Goal: Use online tool/utility: Utilize a website feature to perform a specific function

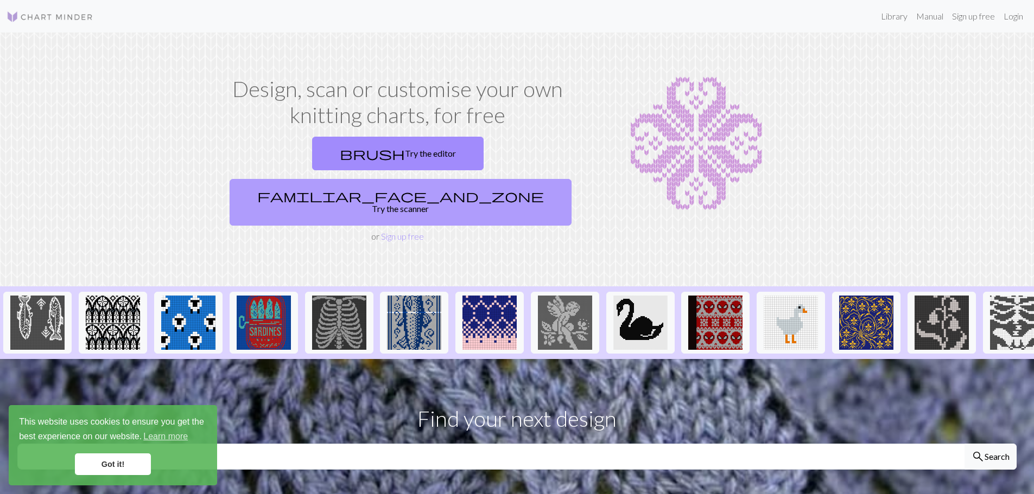
click at [477, 179] on link "familiar_face_and_zone Try the scanner" at bounding box center [401, 202] width 342 height 47
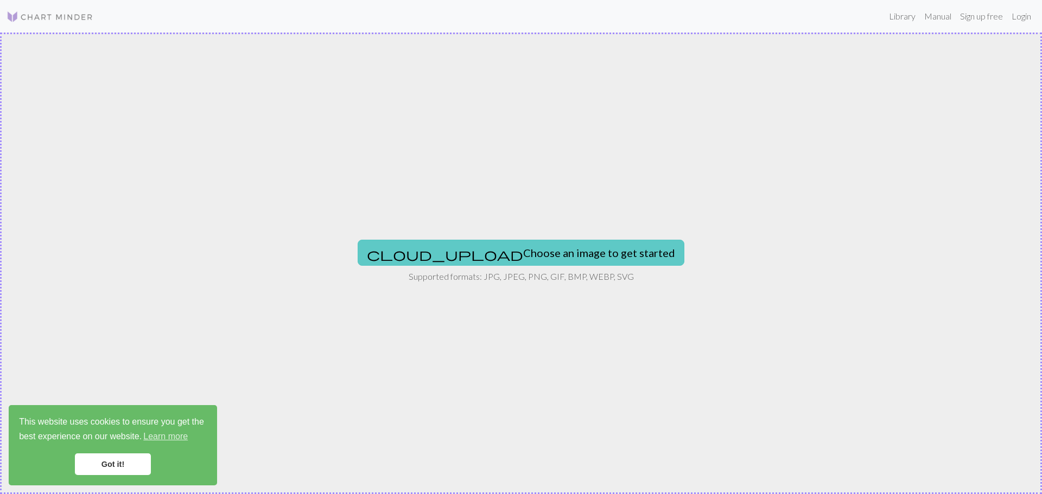
click at [541, 248] on button "cloud_upload Choose an image to get started" at bounding box center [521, 253] width 327 height 26
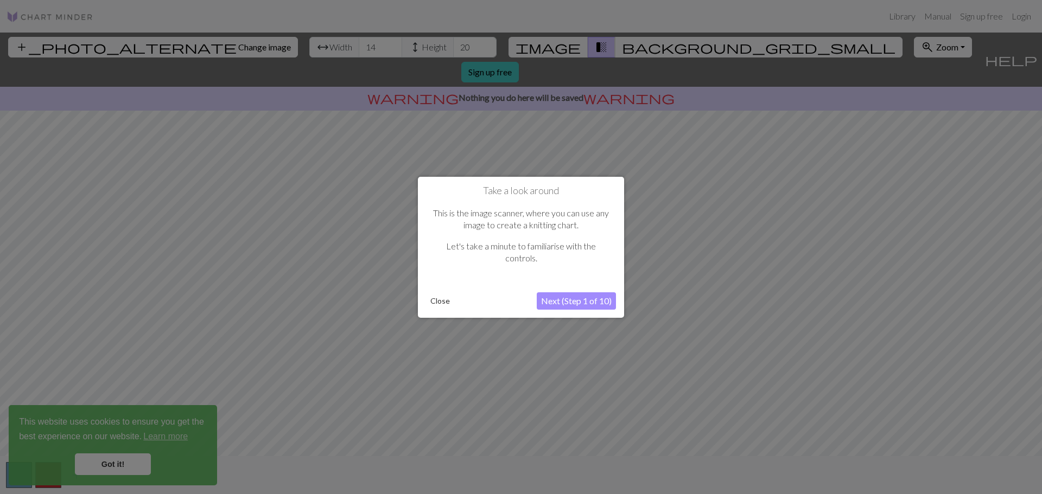
click at [730, 183] on div at bounding box center [521, 247] width 1042 height 494
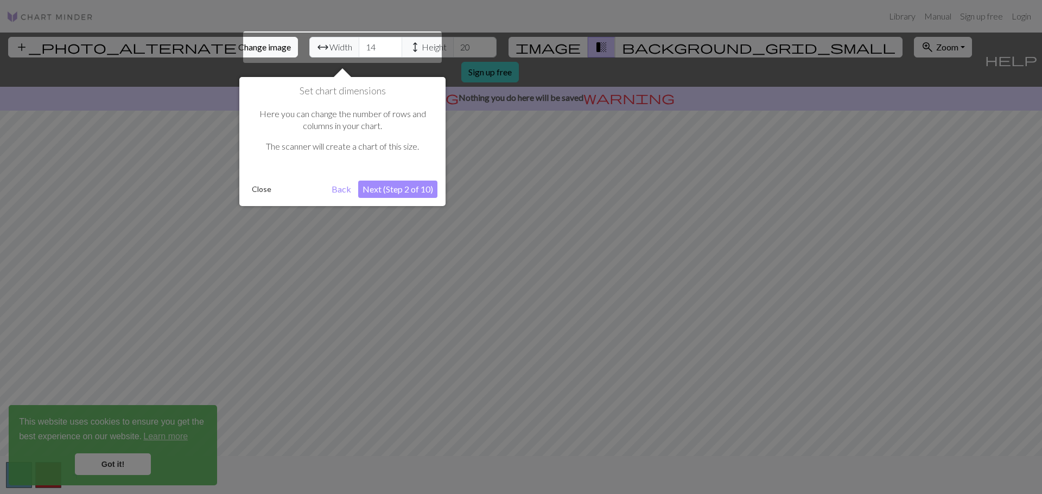
drag, startPoint x: 522, startPoint y: 132, endPoint x: 522, endPoint y: 218, distance: 86.3
click at [522, 218] on div at bounding box center [521, 247] width 1042 height 494
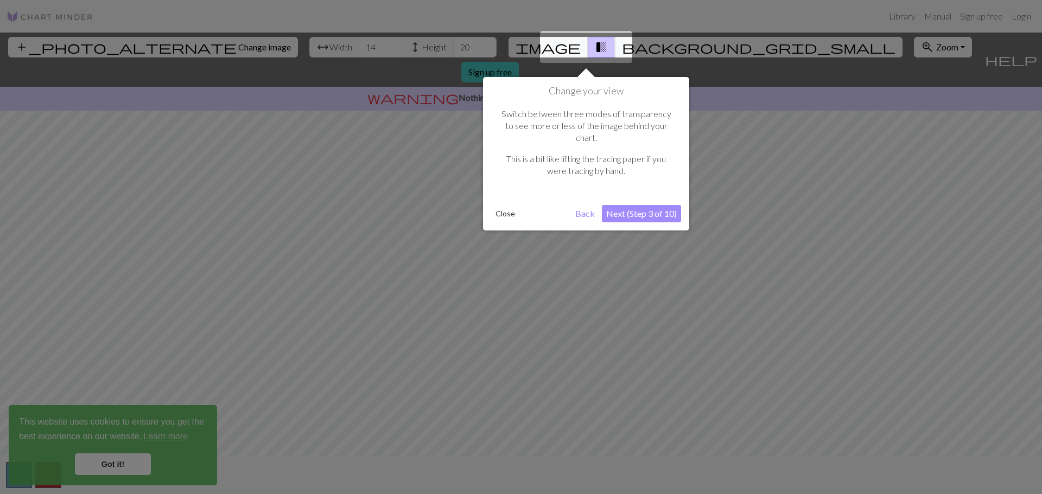
click at [503, 206] on button "Close" at bounding box center [505, 214] width 28 height 16
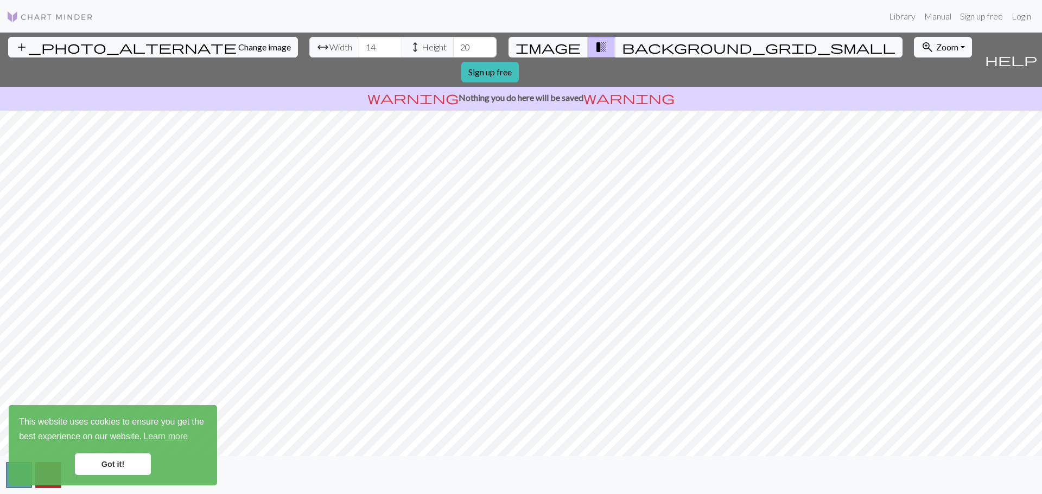
click at [511, 471] on div "add_photo_alternate Change image arrow_range Width 14 height Height 20 image tr…" at bounding box center [521, 264] width 1042 height 462
click at [238, 46] on span "Change image" at bounding box center [264, 47] width 53 height 10
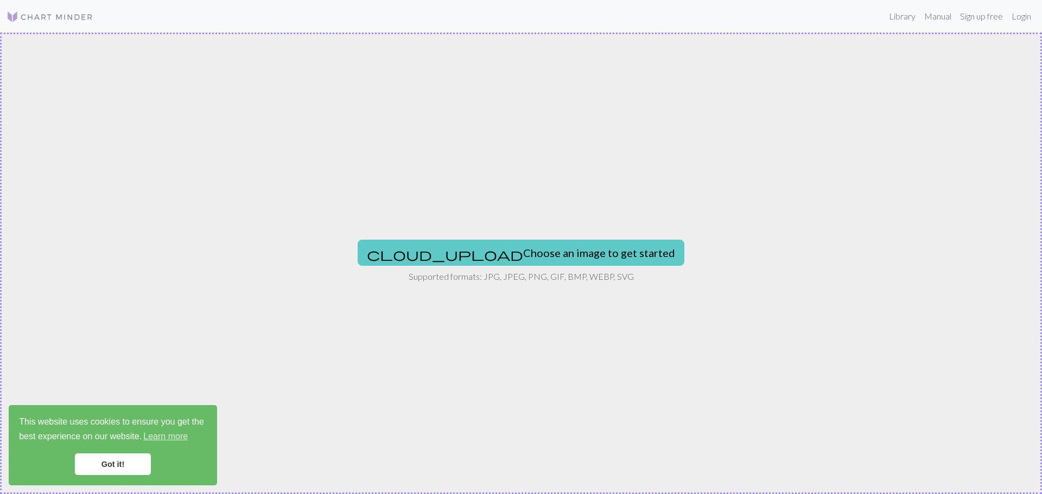
click at [475, 260] on button "cloud_upload Choose an image to get started" at bounding box center [521, 253] width 327 height 26
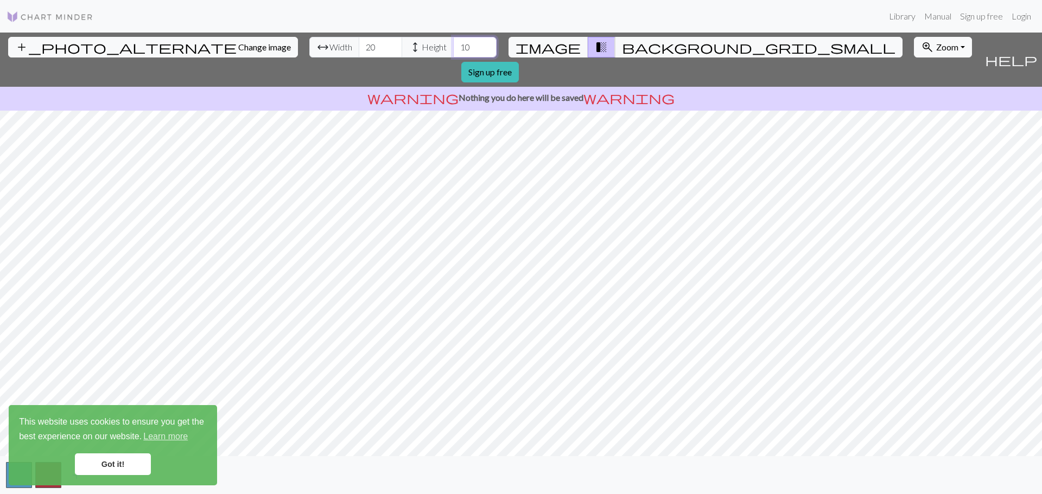
click at [453, 47] on input "10" at bounding box center [474, 47] width 43 height 21
drag, startPoint x: 412, startPoint y: 49, endPoint x: 388, endPoint y: 47, distance: 24.0
click at [388, 47] on div "arrow_range Width 20 height Height 10" at bounding box center [402, 47] width 187 height 21
type input "16"
click at [518, 461] on div "add_photo_alternate Change image arrow_range Width 20 height Height 16 image tr…" at bounding box center [521, 264] width 1042 height 462
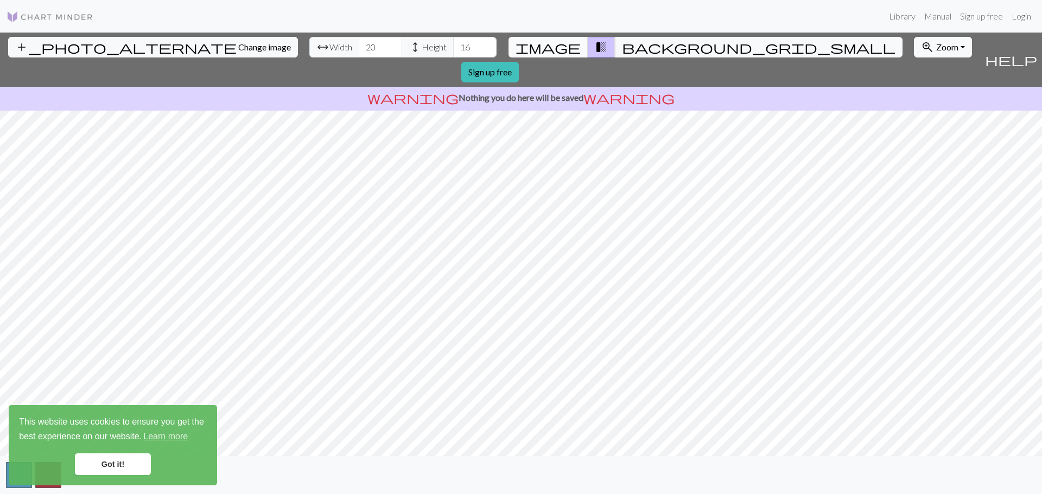
click at [569, 49] on button "image" at bounding box center [549, 47] width 80 height 21
click at [595, 48] on span "transition_fade" at bounding box center [601, 47] width 13 height 15
click at [556, 48] on span "image" at bounding box center [548, 47] width 65 height 15
click at [519, 62] on link "Sign up free" at bounding box center [490, 72] width 58 height 21
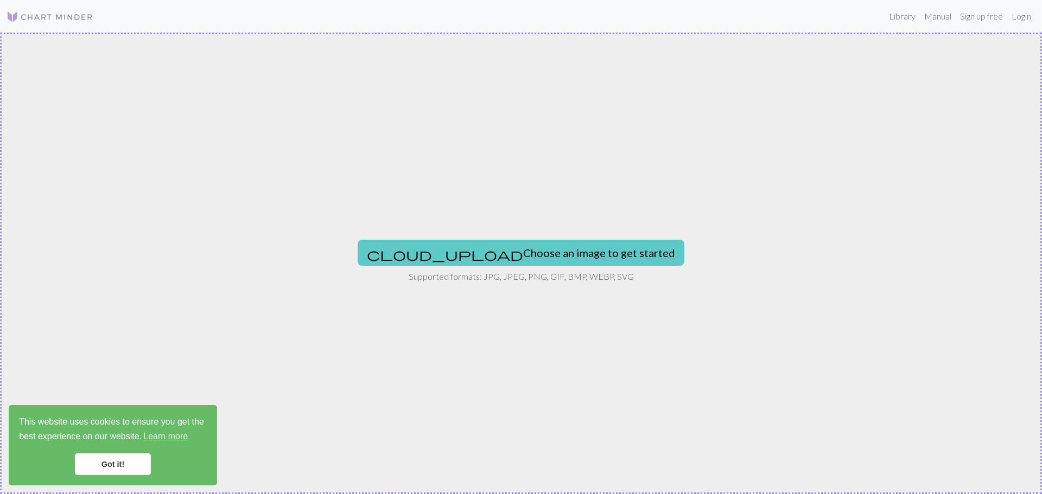
click at [498, 251] on button "cloud_upload Choose an image to get started" at bounding box center [521, 253] width 327 height 26
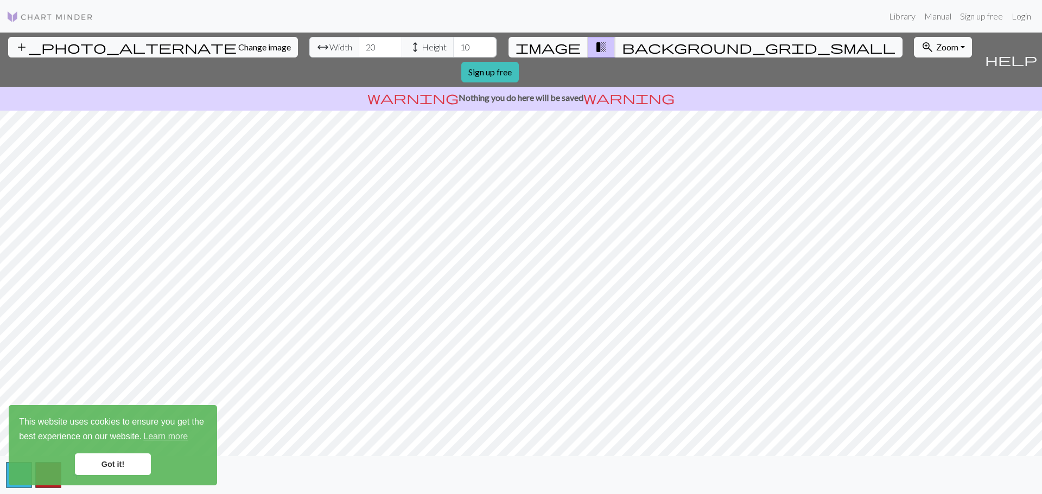
click at [555, 48] on span "image" at bounding box center [548, 47] width 65 height 15
drag, startPoint x: 626, startPoint y: 44, endPoint x: 620, endPoint y: 45, distance: 6.1
click at [621, 45] on button "background_grid_small" at bounding box center [759, 47] width 288 height 21
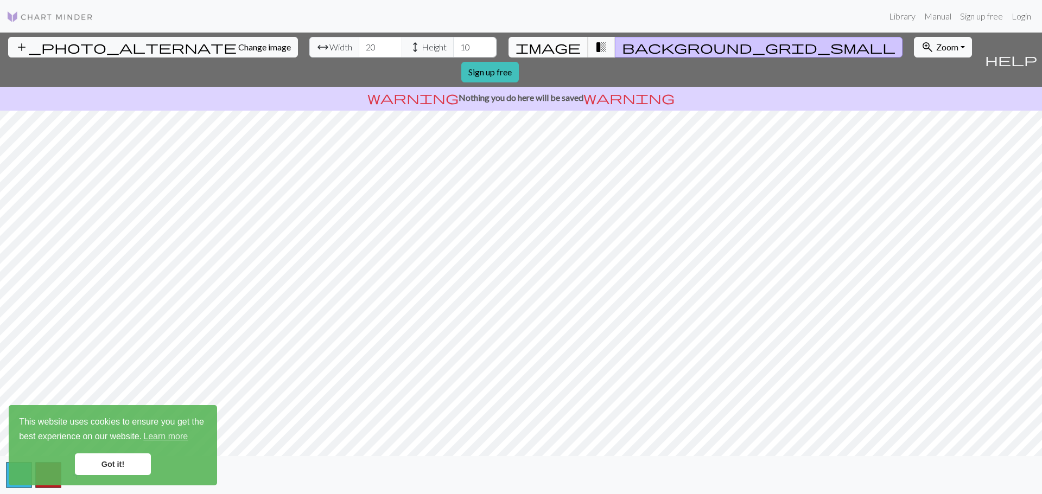
click at [559, 49] on span "image" at bounding box center [548, 47] width 65 height 15
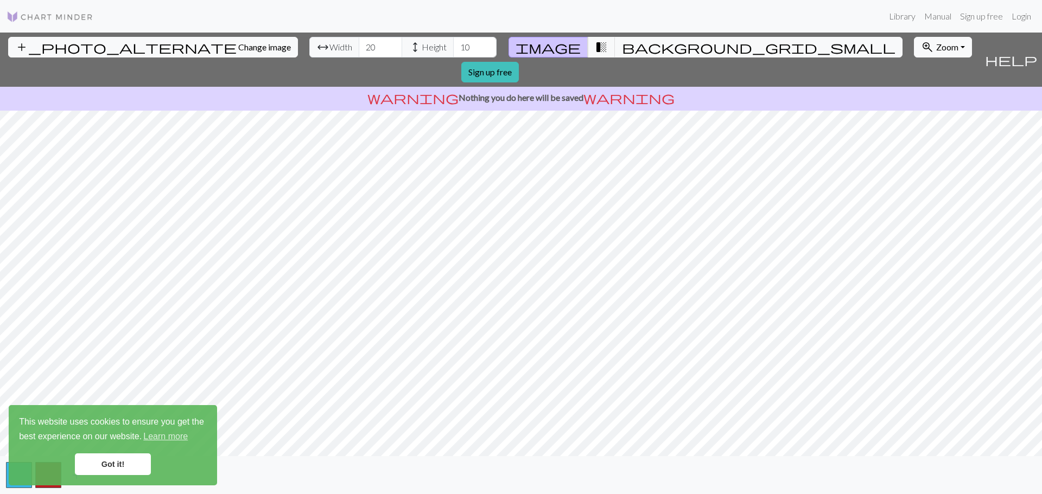
click at [104, 464] on link "Got it!" at bounding box center [113, 465] width 76 height 22
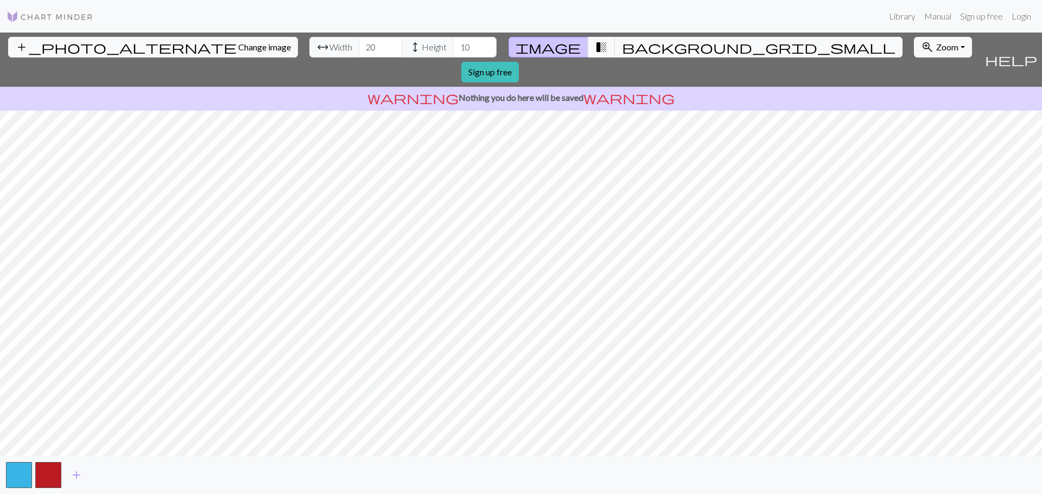
click at [34, 17] on img at bounding box center [50, 16] width 87 height 13
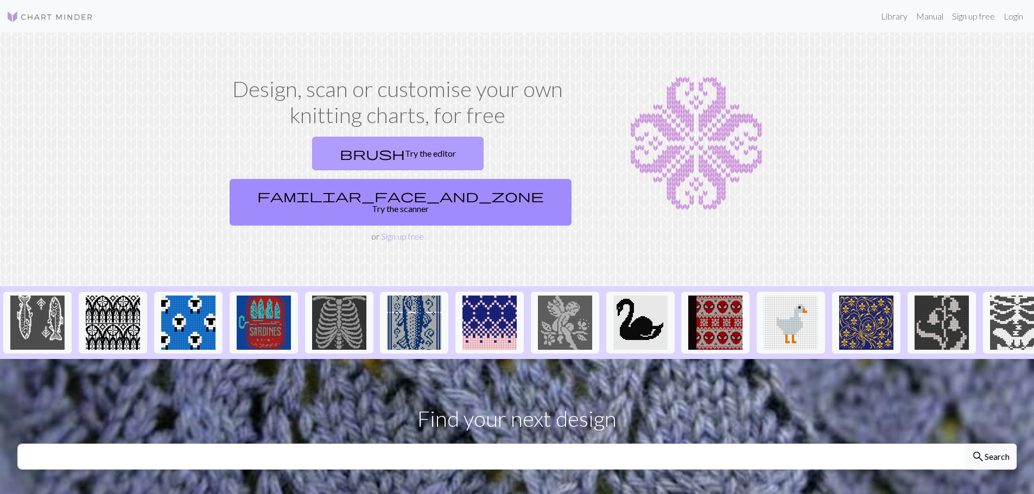
click at [312, 147] on link "brush Try the editor" at bounding box center [398, 154] width 172 height 34
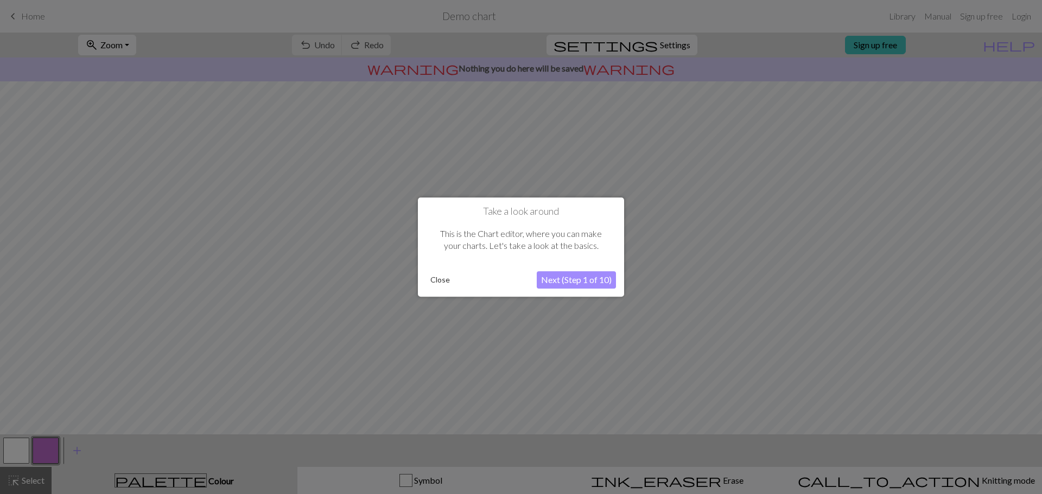
click at [575, 284] on button "Next (Step 1 of 10)" at bounding box center [576, 279] width 79 height 17
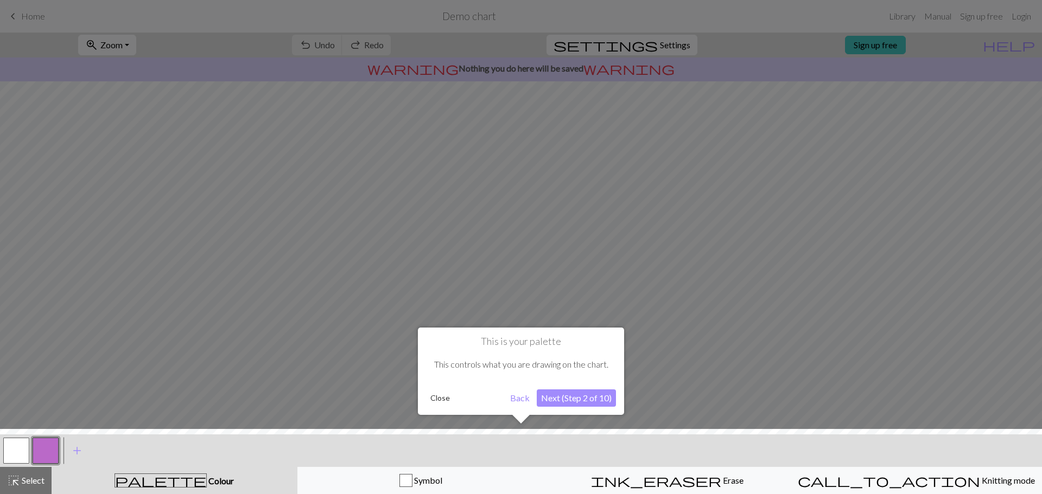
click at [575, 403] on button "Next (Step 2 of 10)" at bounding box center [576, 398] width 79 height 17
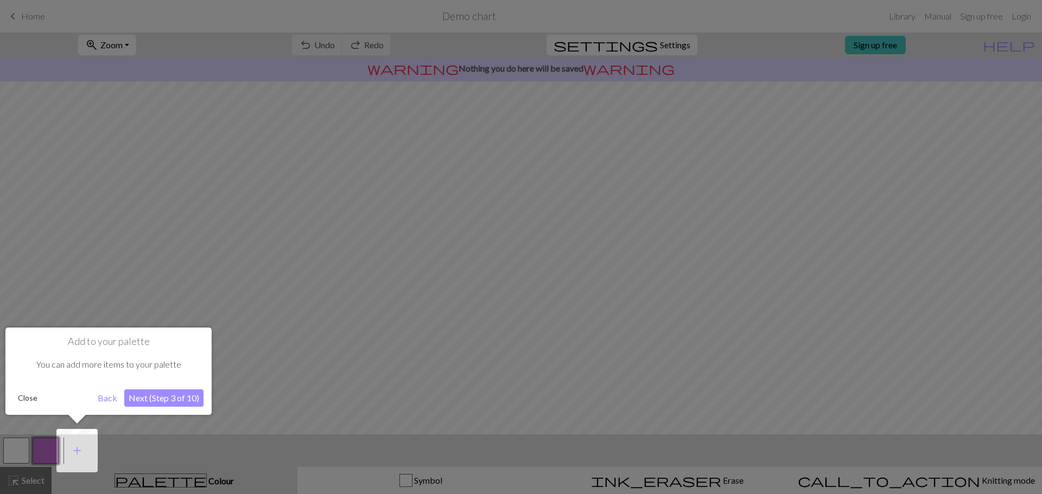
click at [162, 397] on button "Next (Step 3 of 10)" at bounding box center [163, 398] width 79 height 17
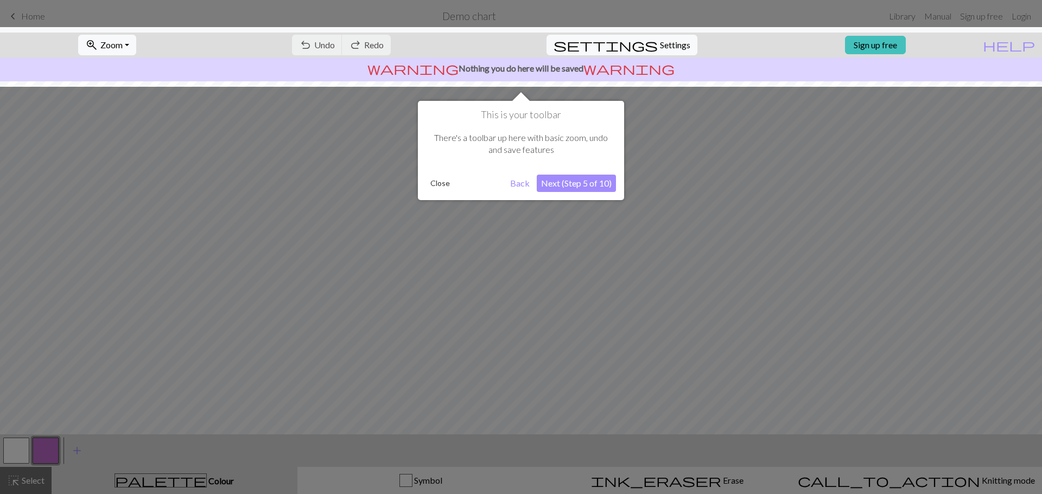
click at [551, 185] on button "Next (Step 5 of 10)" at bounding box center [576, 183] width 79 height 17
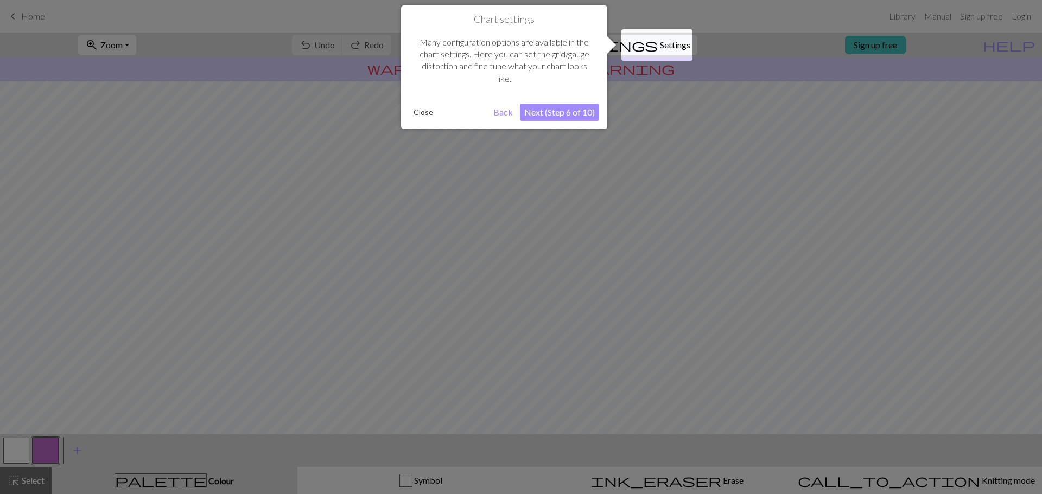
click at [568, 116] on button "Next (Step 6 of 10)" at bounding box center [559, 112] width 79 height 17
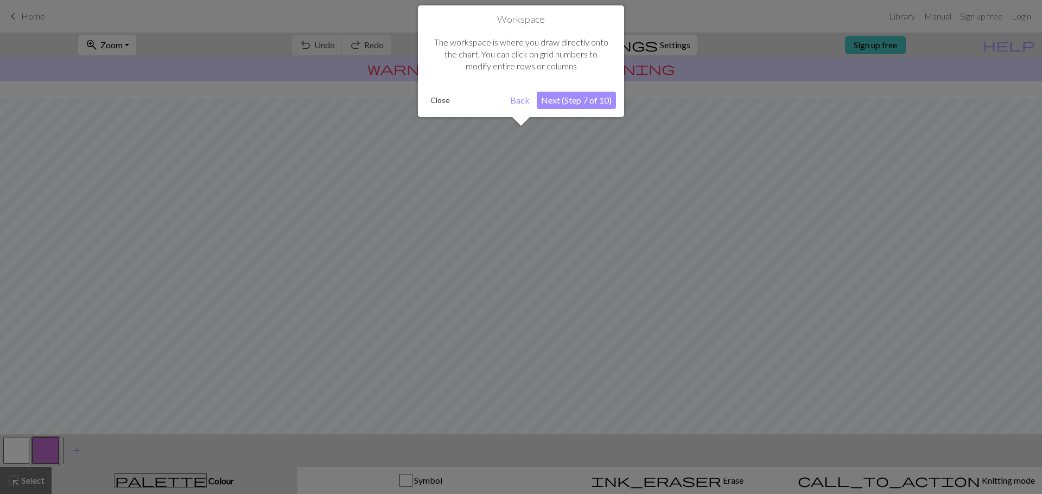
scroll to position [51, 0]
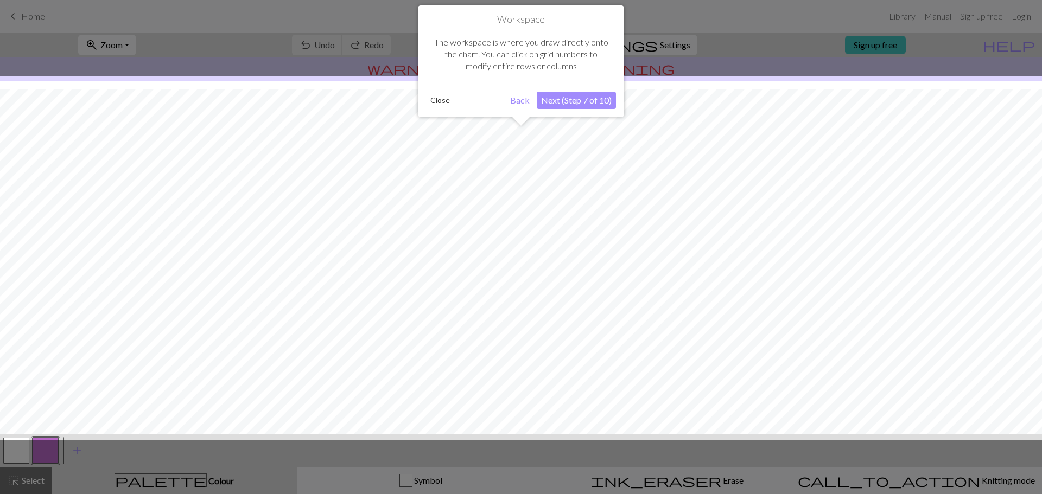
click at [549, 108] on button "Next (Step 7 of 10)" at bounding box center [576, 100] width 79 height 17
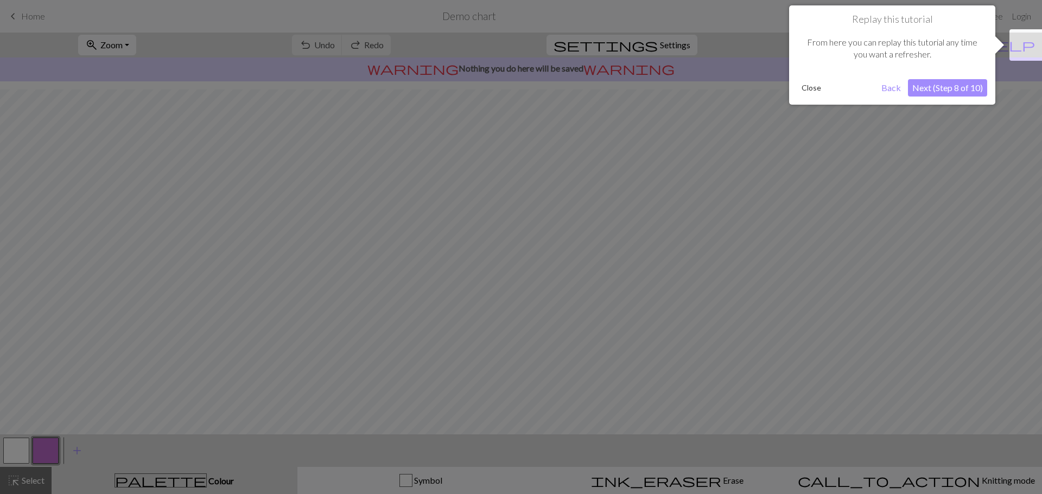
click at [955, 97] on div "Replay this tutorial From here you can replay this tutorial any time you want a…" at bounding box center [892, 54] width 206 height 99
click at [957, 92] on button "Next (Step 8 of 10)" at bounding box center [947, 87] width 79 height 17
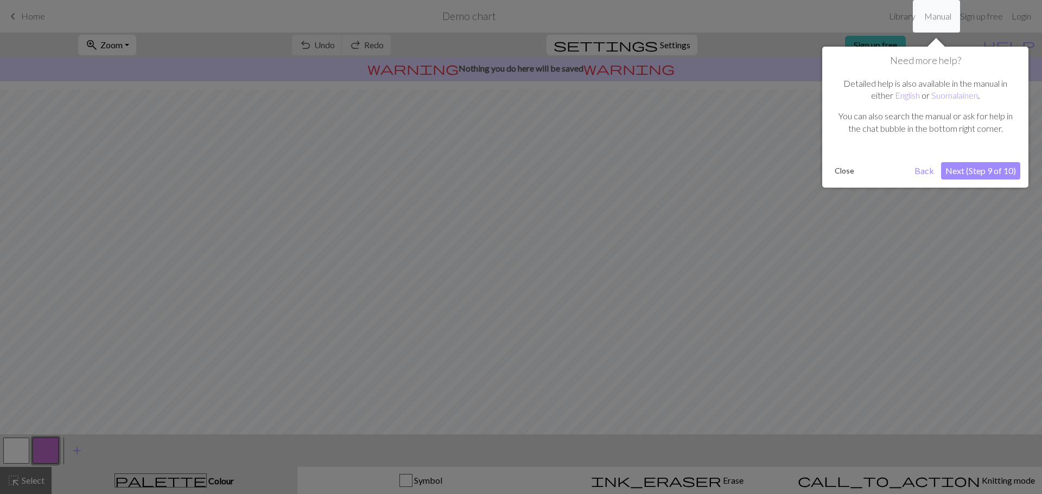
click at [989, 174] on button "Next (Step 9 of 10)" at bounding box center [980, 170] width 79 height 17
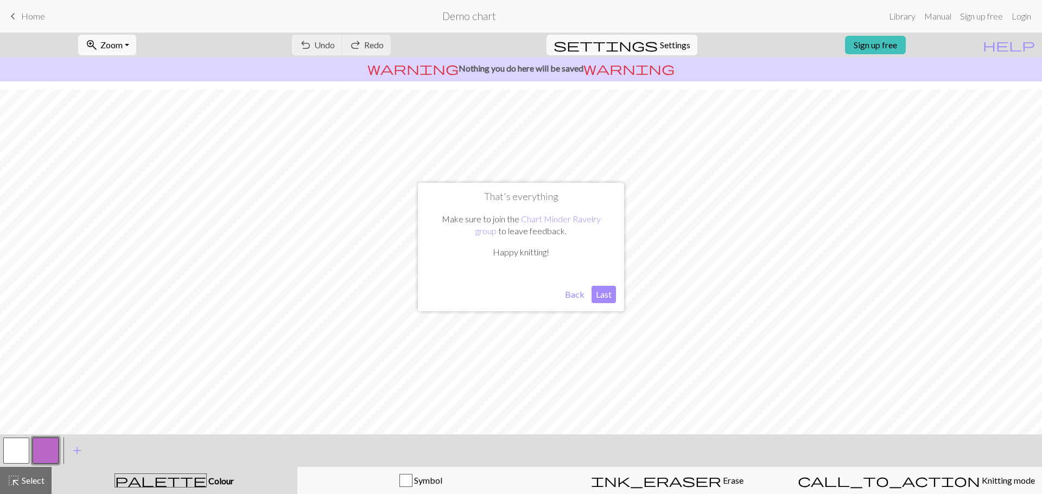
click at [606, 294] on button "Last" at bounding box center [604, 294] width 24 height 17
click at [342, 52] on button "undo Undo Undo" at bounding box center [317, 45] width 50 height 21
click at [14, 482] on span "highlight_alt" at bounding box center [13, 480] width 13 height 15
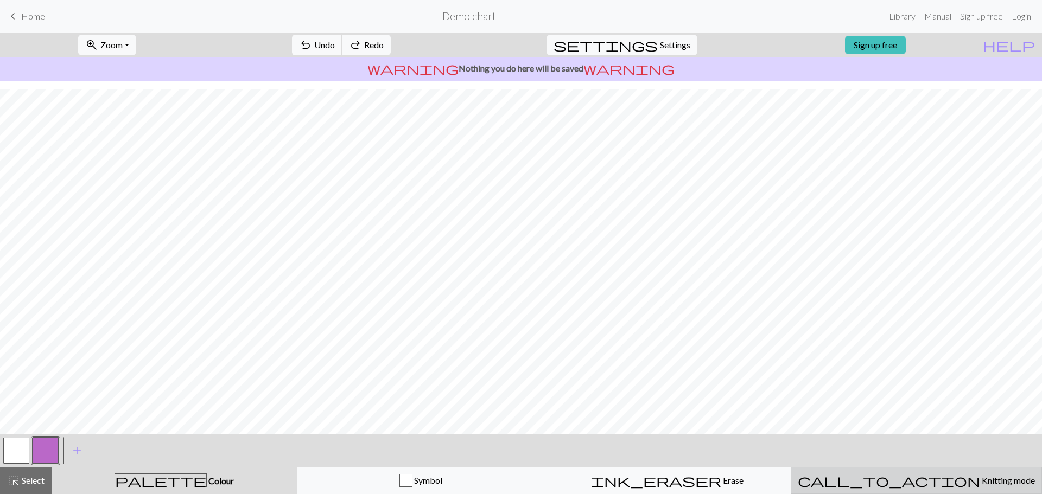
click at [926, 489] on button "call_to_action Knitting mode Knitting mode" at bounding box center [916, 480] width 251 height 27
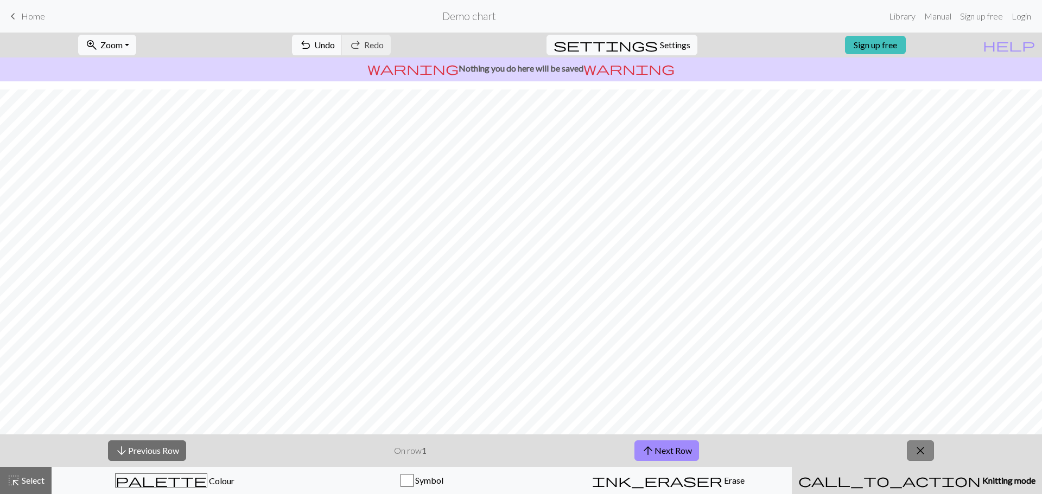
click at [927, 446] on span "close" at bounding box center [920, 450] width 13 height 15
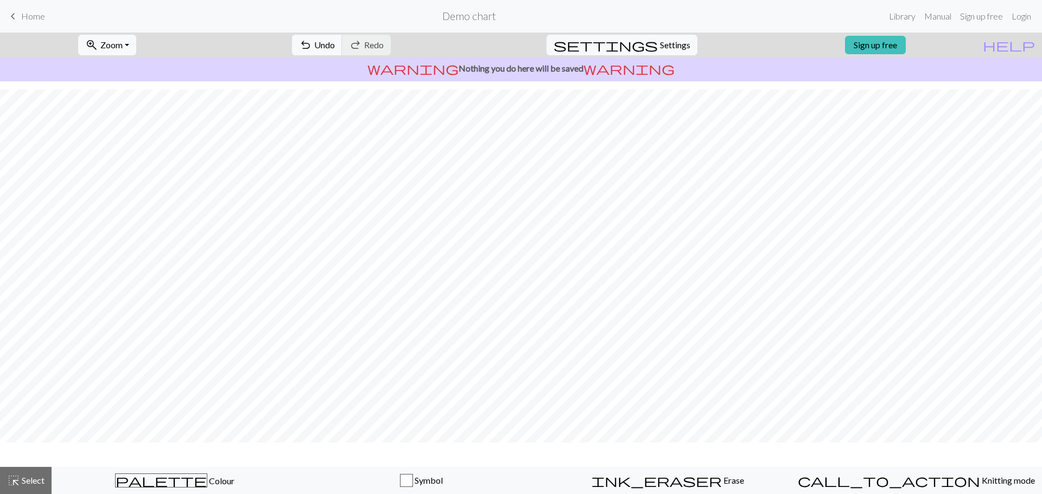
scroll to position [18, 0]
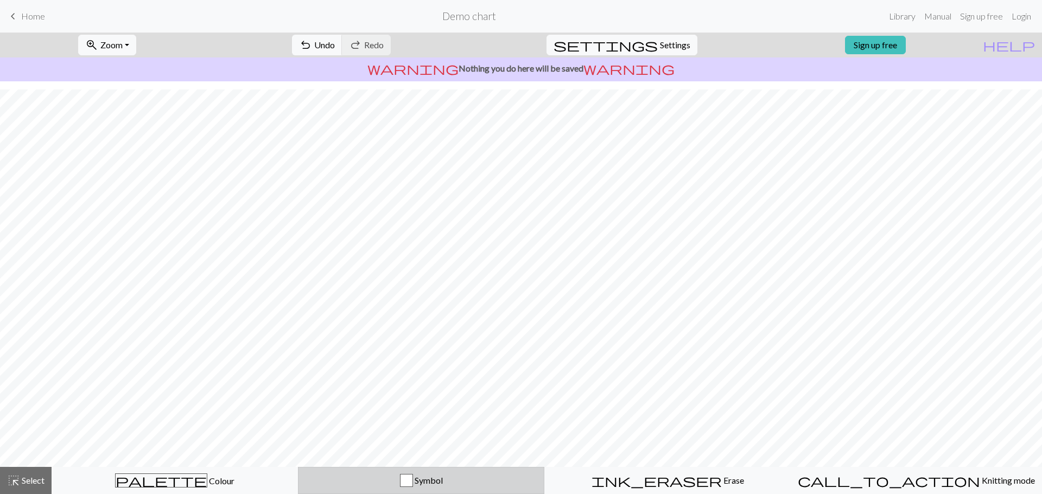
click at [426, 483] on span "Symbol" at bounding box center [428, 480] width 30 height 10
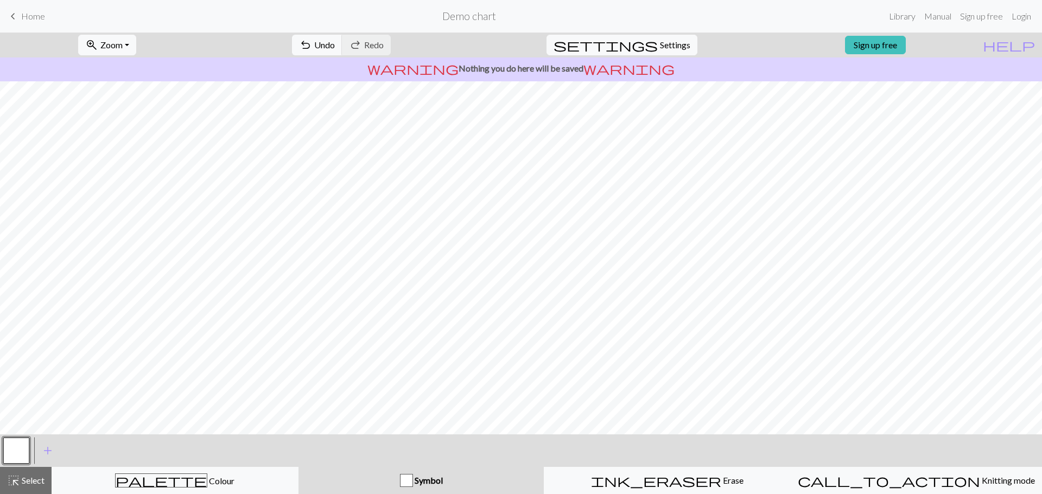
click at [426, 483] on span "Symbol" at bounding box center [428, 480] width 30 height 10
click at [335, 42] on span "Undo" at bounding box center [324, 45] width 21 height 10
click at [936, 452] on button "close" at bounding box center [928, 451] width 27 height 21
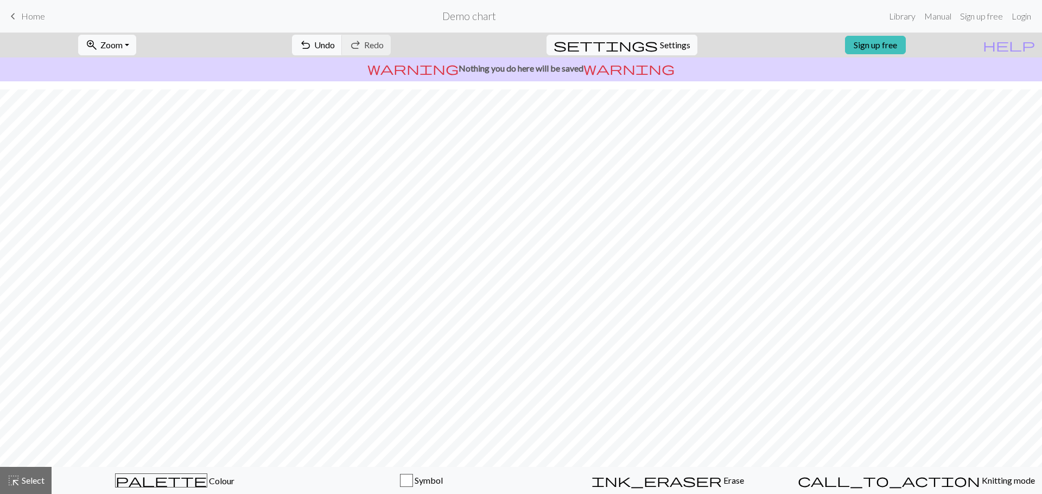
click at [475, 19] on h2 "Demo chart" at bounding box center [469, 16] width 54 height 12
click at [452, 24] on form "Demo chart" at bounding box center [469, 15] width 831 height 21
drag, startPoint x: 456, startPoint y: 20, endPoint x: 405, endPoint y: 18, distance: 51.6
click at [454, 20] on h2 "Demo chart" at bounding box center [469, 16] width 54 height 12
click at [27, 18] on span "Home" at bounding box center [33, 16] width 24 height 10
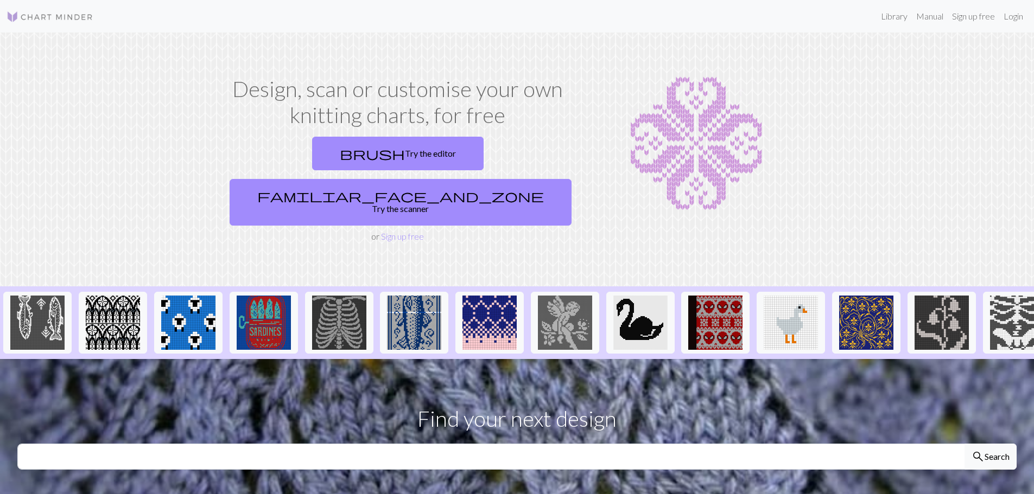
click at [286, 122] on h1 "Design, scan or customise your own knitting charts, for free" at bounding box center [397, 102] width 345 height 52
click at [340, 156] on span "brush" at bounding box center [372, 153] width 65 height 15
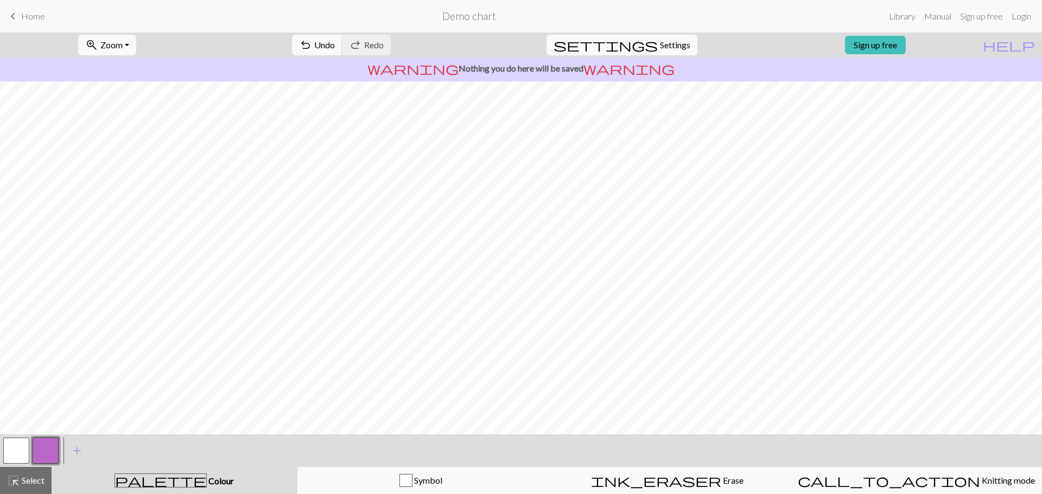
click at [660, 47] on span "Settings" at bounding box center [675, 45] width 30 height 13
select select "aran"
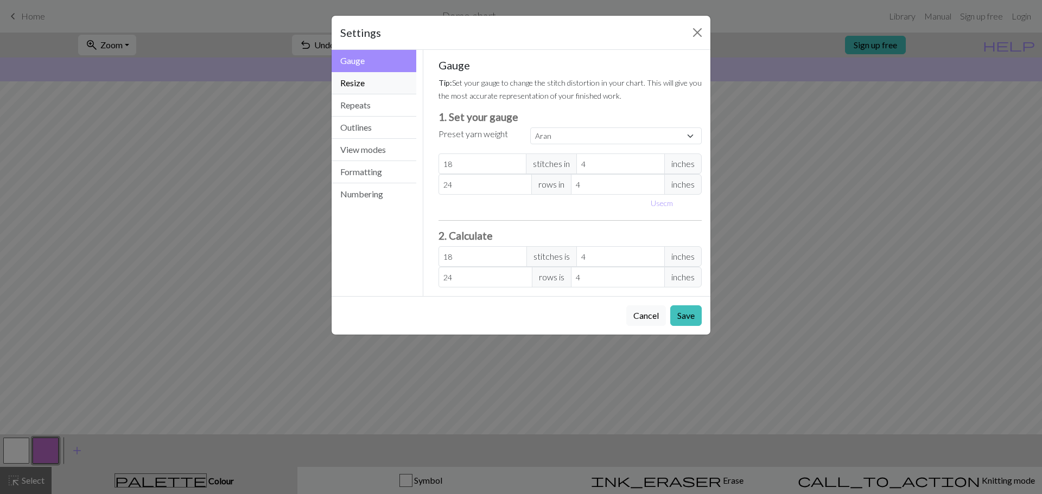
click at [392, 83] on button "Resize" at bounding box center [374, 83] width 85 height 22
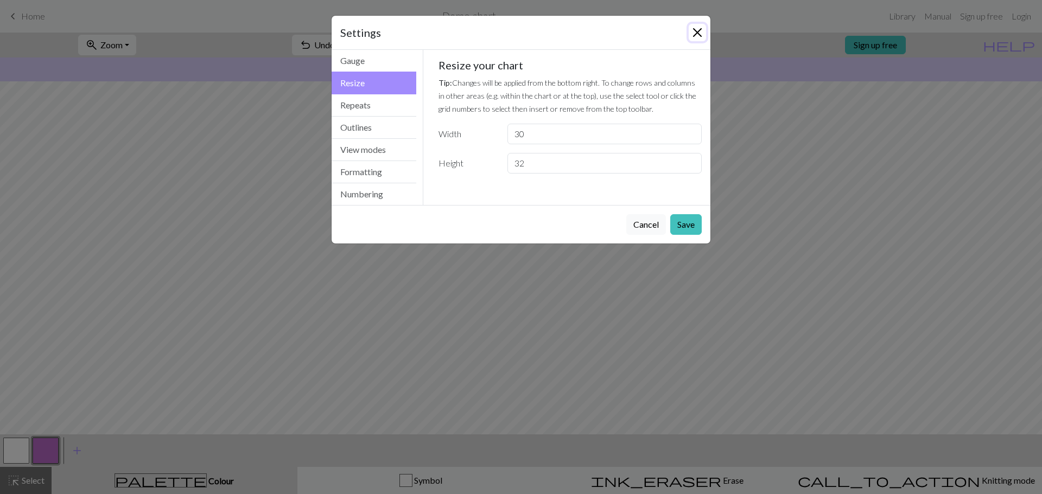
click at [702, 37] on button "Close" at bounding box center [697, 32] width 17 height 17
